Goal: Check status: Check status

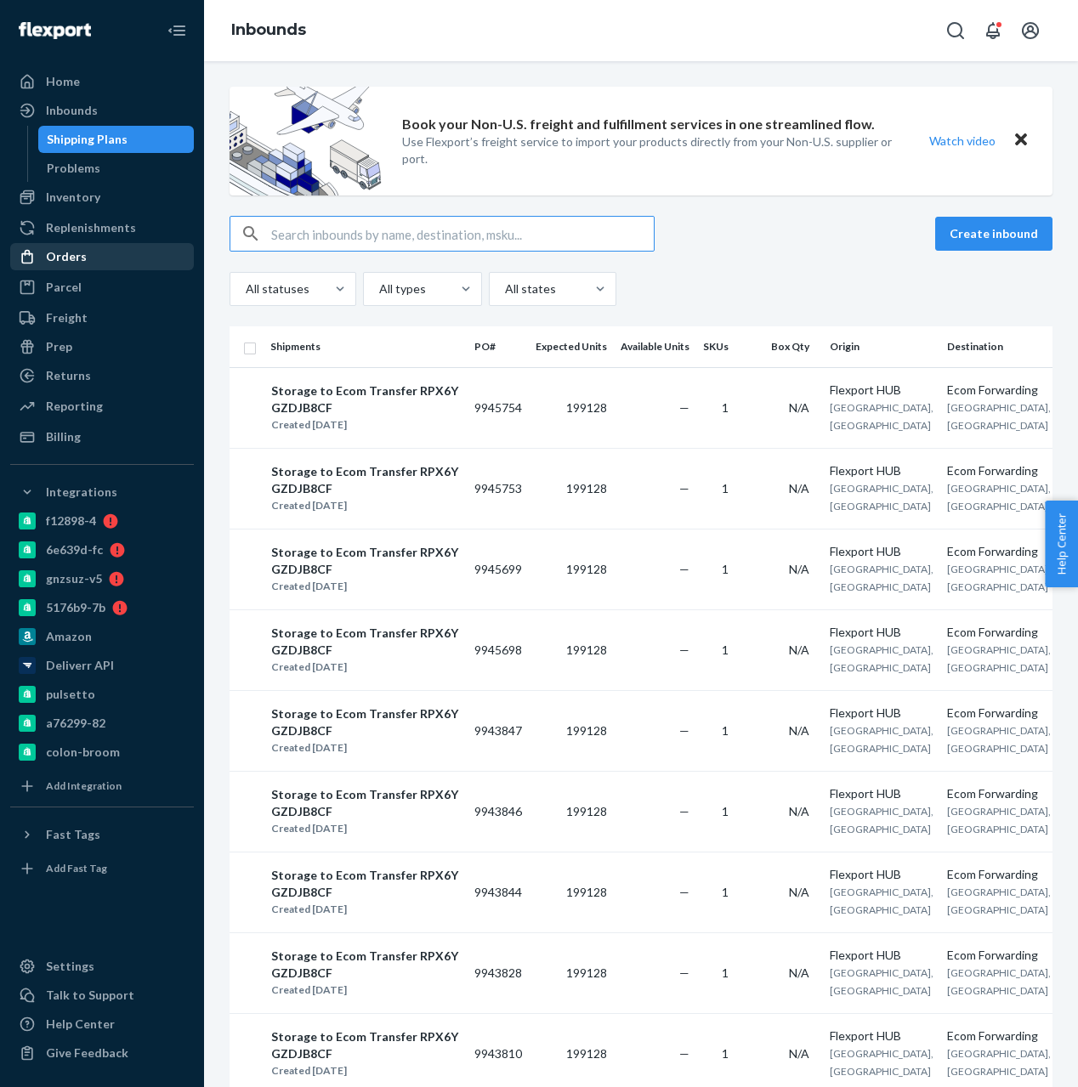
click at [103, 257] on div "Orders" at bounding box center [102, 257] width 180 height 24
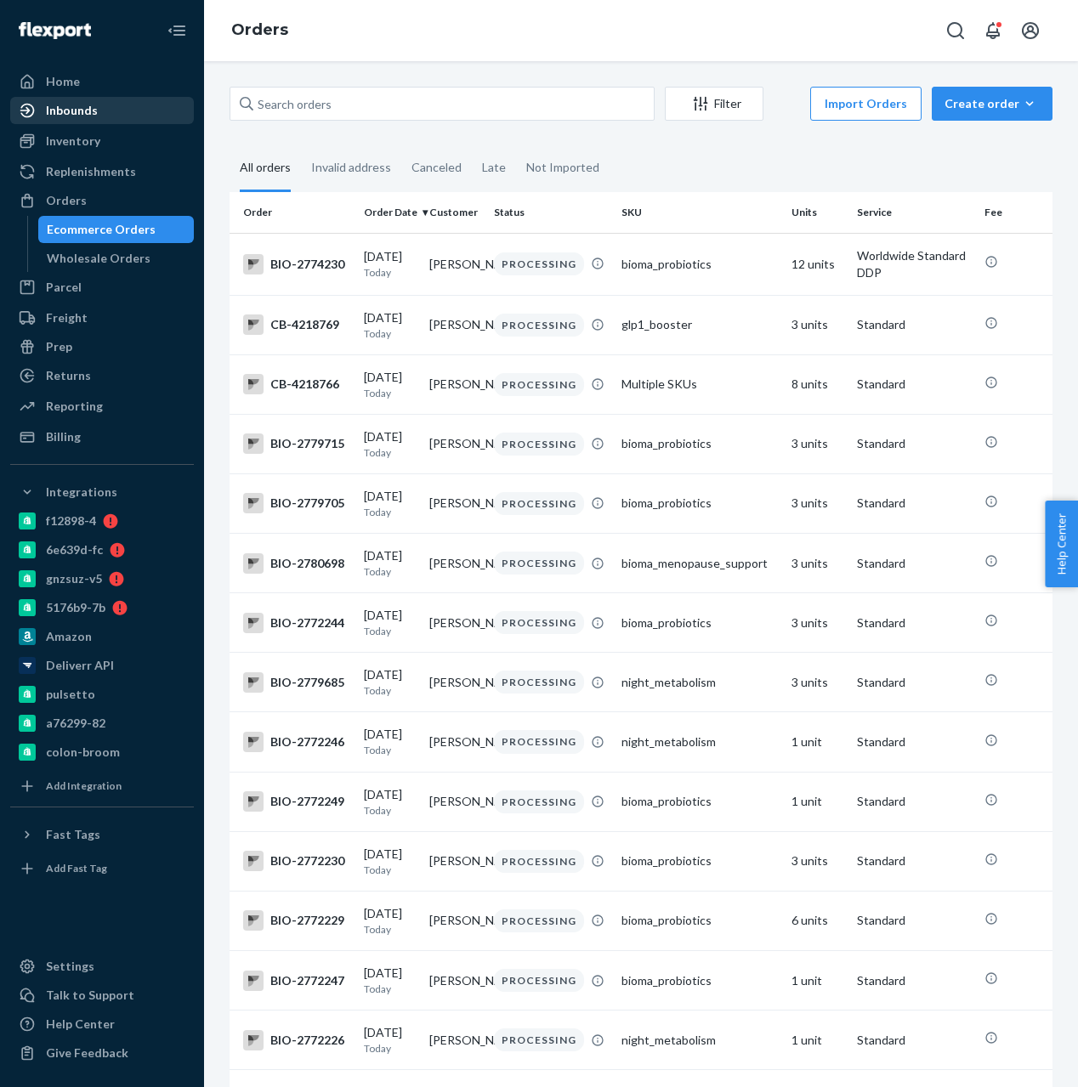
click at [114, 122] on link "Inbounds" at bounding box center [102, 110] width 184 height 27
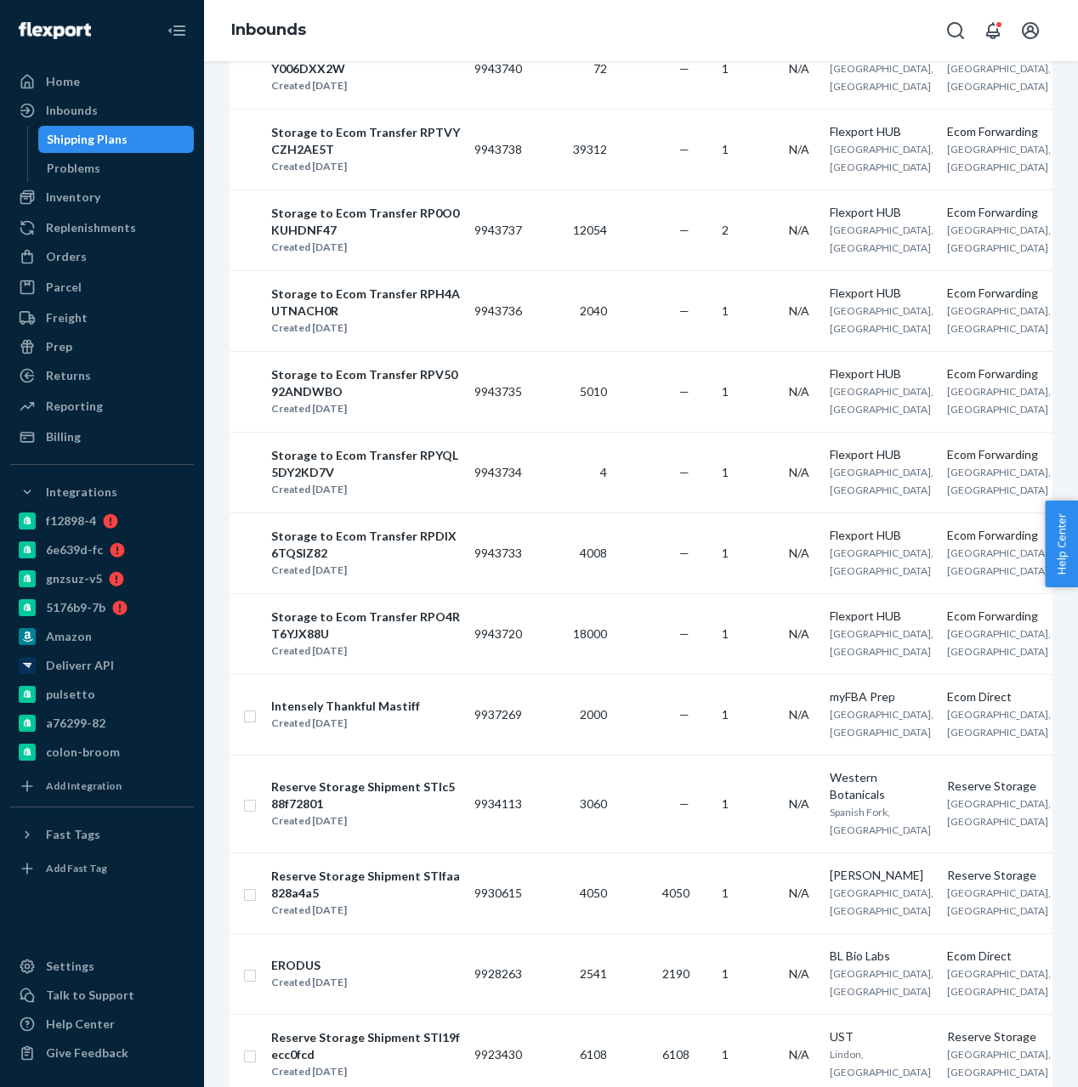
scroll to position [2357, 0]
click at [480, 190] on td "9943738" at bounding box center [497, 150] width 61 height 81
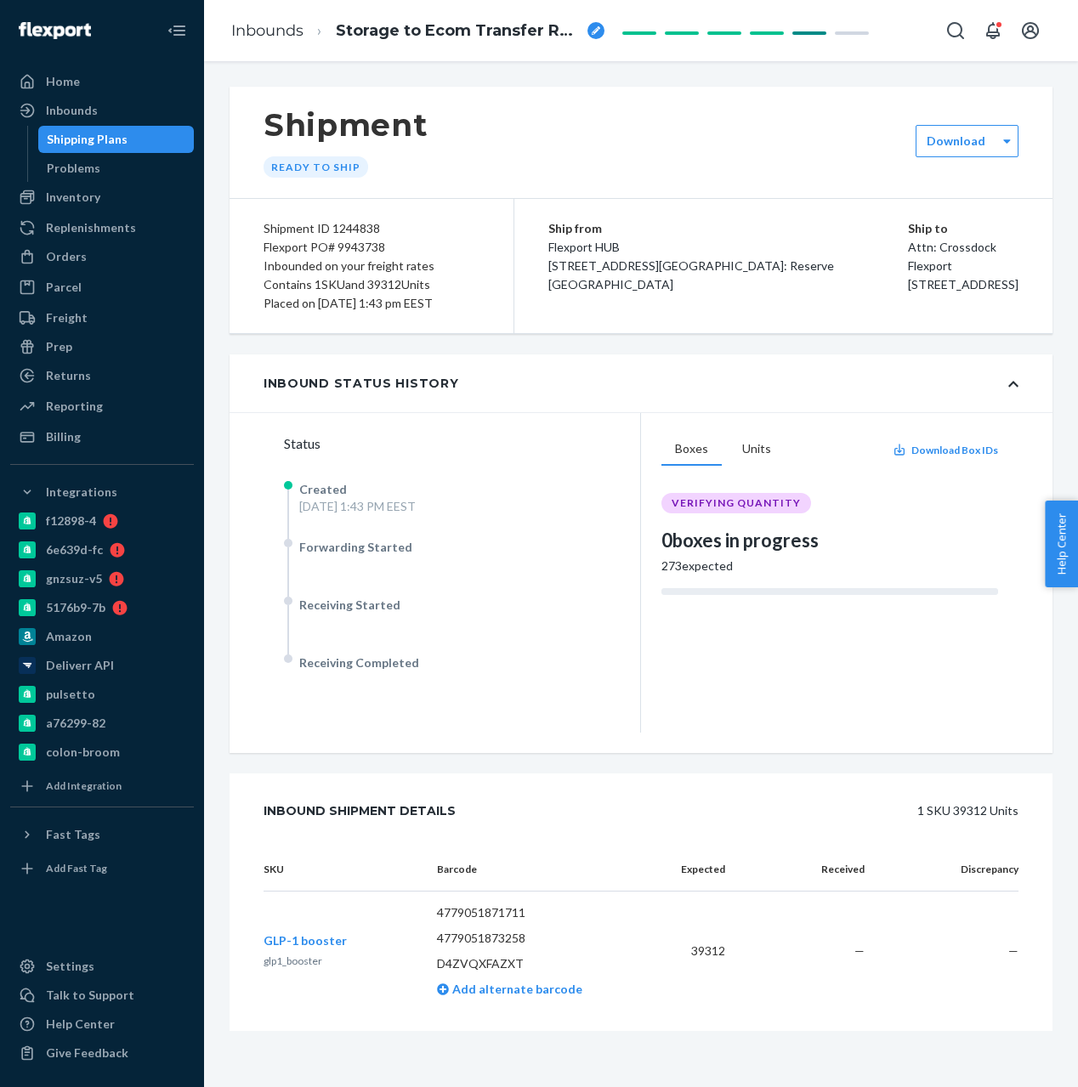
click at [908, 238] on p "Attn: Crossdock" at bounding box center [963, 247] width 110 height 19
drag, startPoint x: 799, startPoint y: 237, endPoint x: 878, endPoint y: 294, distance: 97.4
click at [908, 294] on div "Ship to Attn: Crossdock Flexport [STREET_ADDRESS]" at bounding box center [963, 256] width 110 height 75
copy div "Attn: Crossdock Flexport [STREET_ADDRESS]"
